Goal: Information Seeking & Learning: Learn about a topic

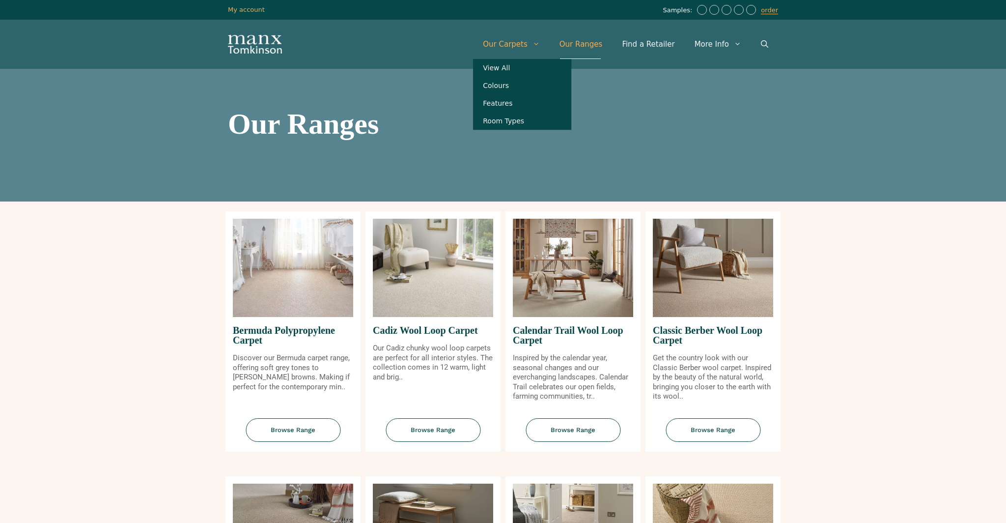
click at [515, 42] on link "Our Carpets" at bounding box center [511, 43] width 77 height 29
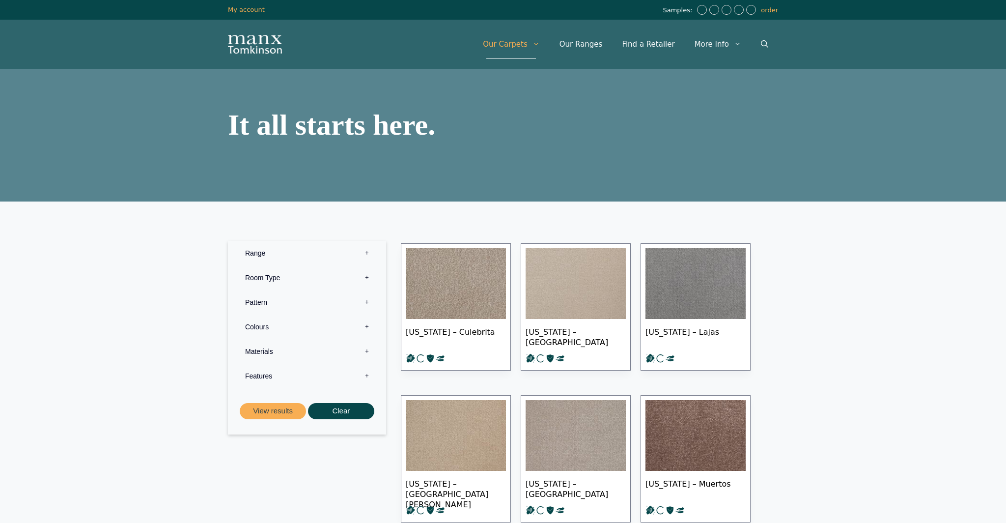
click at [471, 330] on span "[US_STATE] – Culebrita" at bounding box center [456, 336] width 100 height 34
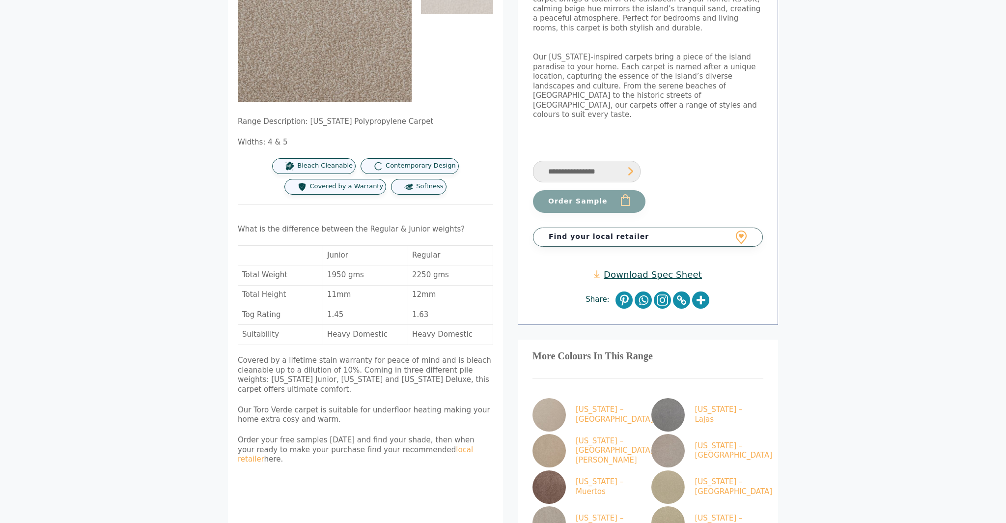
scroll to position [326, 0]
